Goal: Transaction & Acquisition: Purchase product/service

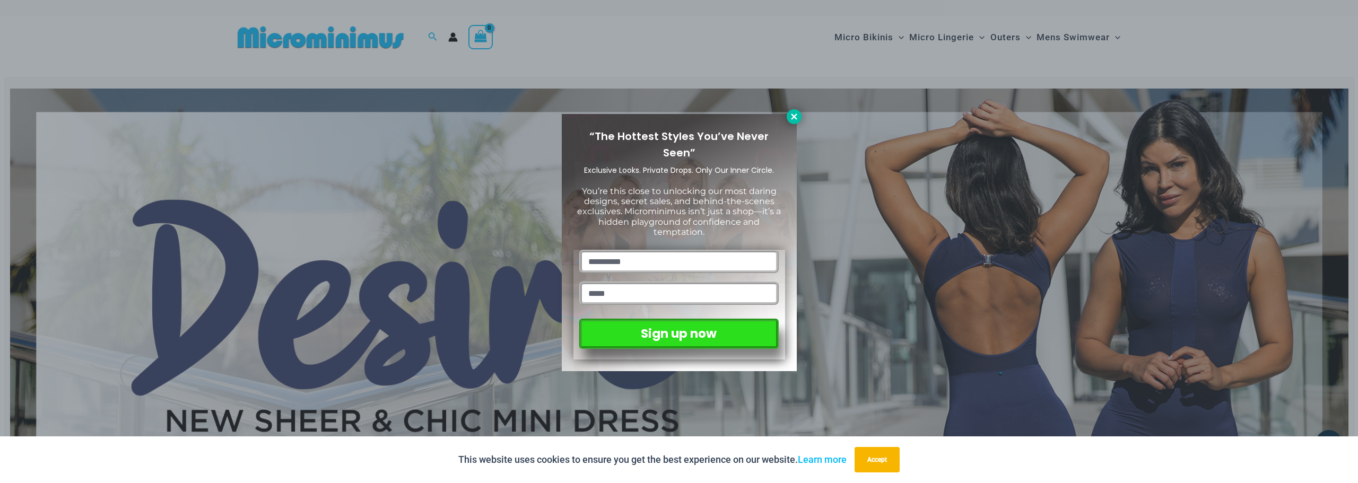
click at [796, 117] on icon at bounding box center [794, 117] width 10 height 10
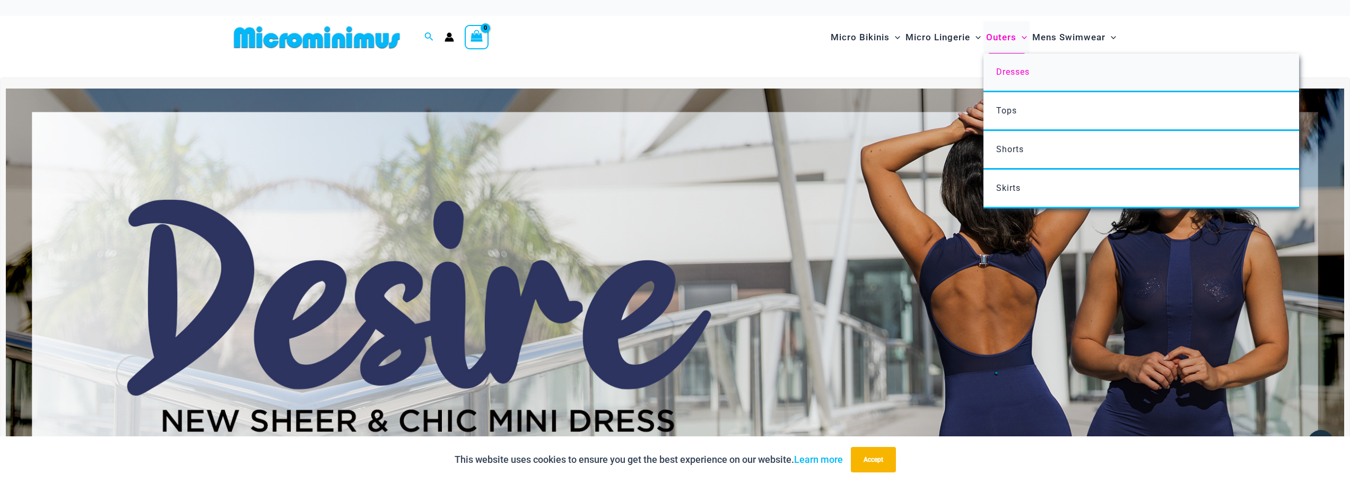
click at [1006, 71] on span "Dresses" at bounding box center [1012, 72] width 33 height 10
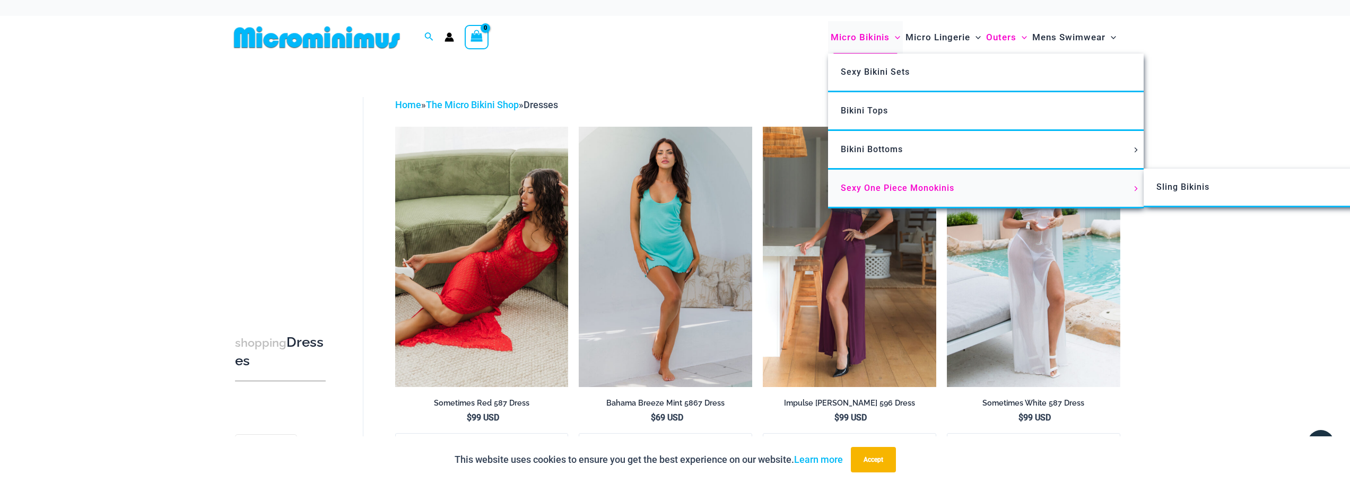
click at [898, 183] on span "Sexy One Piece Monokinis" at bounding box center [897, 188] width 113 height 10
